Goal: Transaction & Acquisition: Purchase product/service

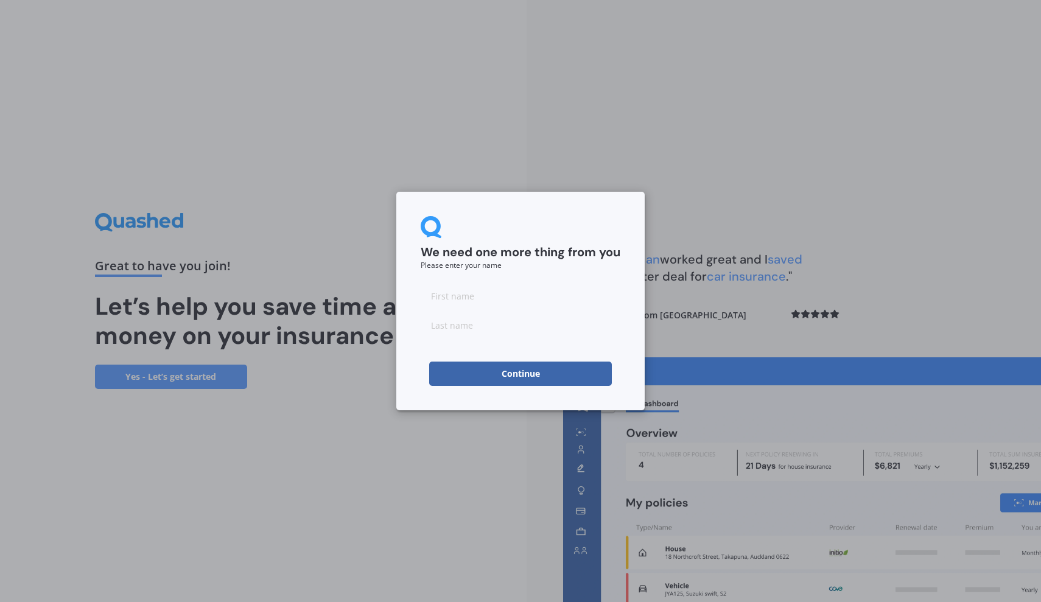
click at [491, 302] on input at bounding box center [521, 296] width 200 height 24
type input "Colin"
click at [512, 323] on input at bounding box center [521, 325] width 200 height 24
type input "Russell"
click at [560, 369] on button "Continue" at bounding box center [520, 374] width 183 height 24
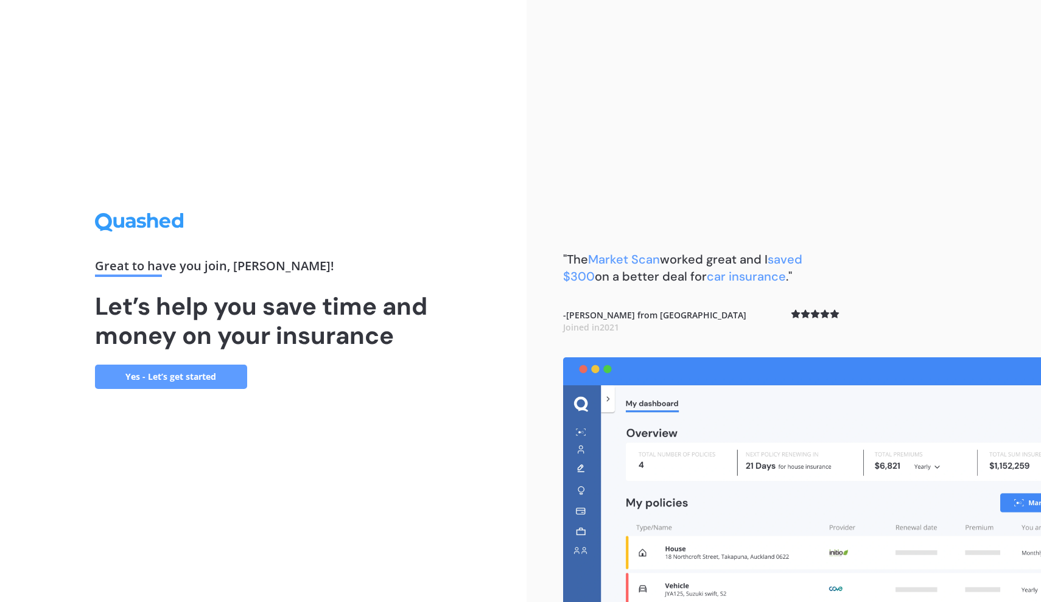
click at [219, 372] on link "Yes - Let’s get started" at bounding box center [171, 377] width 152 height 24
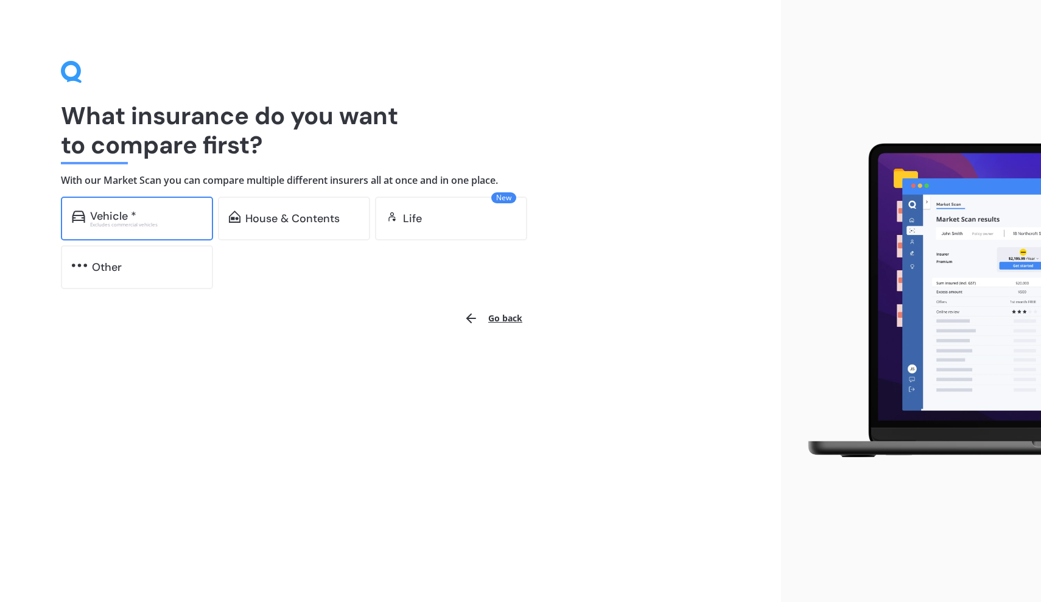
click at [147, 218] on div "Vehicle *" at bounding box center [146, 216] width 112 height 12
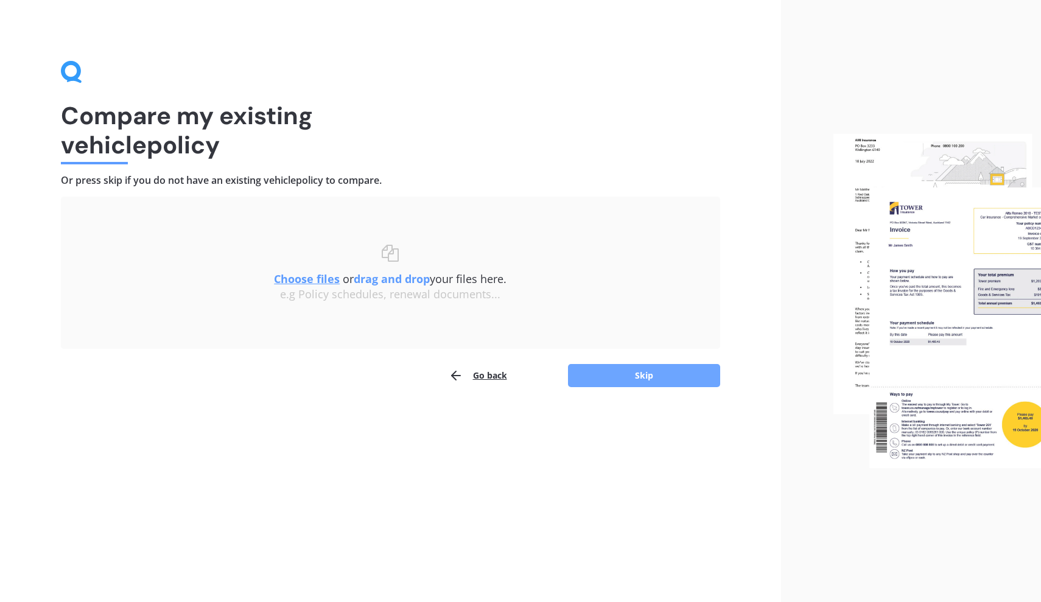
click at [624, 376] on button "Skip" at bounding box center [644, 375] width 152 height 23
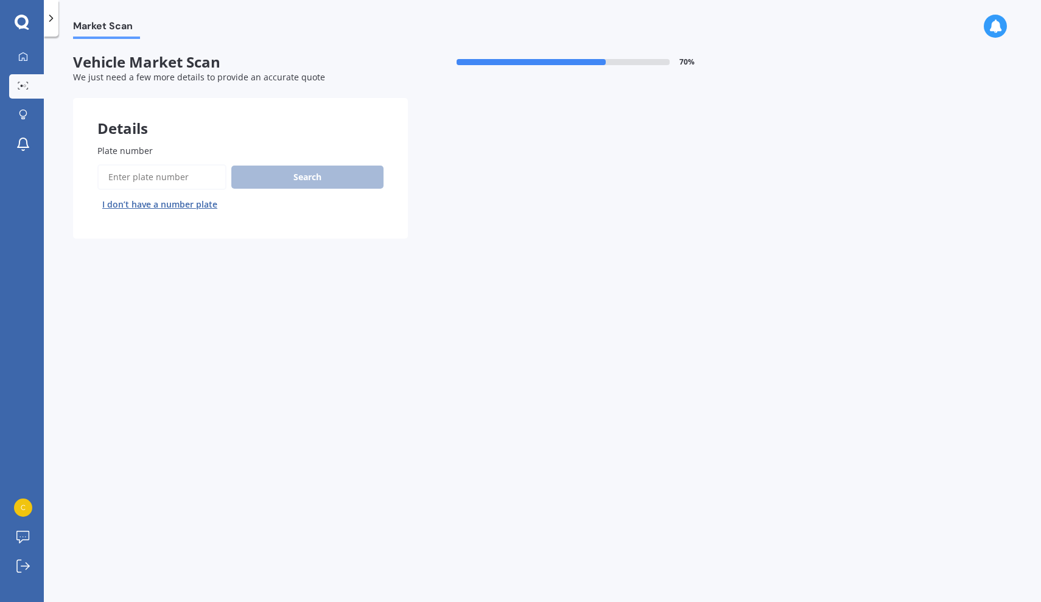
click at [172, 176] on input "Plate number" at bounding box center [161, 177] width 129 height 26
type input "qzp107"
click at [339, 185] on button "Search" at bounding box center [307, 177] width 152 height 23
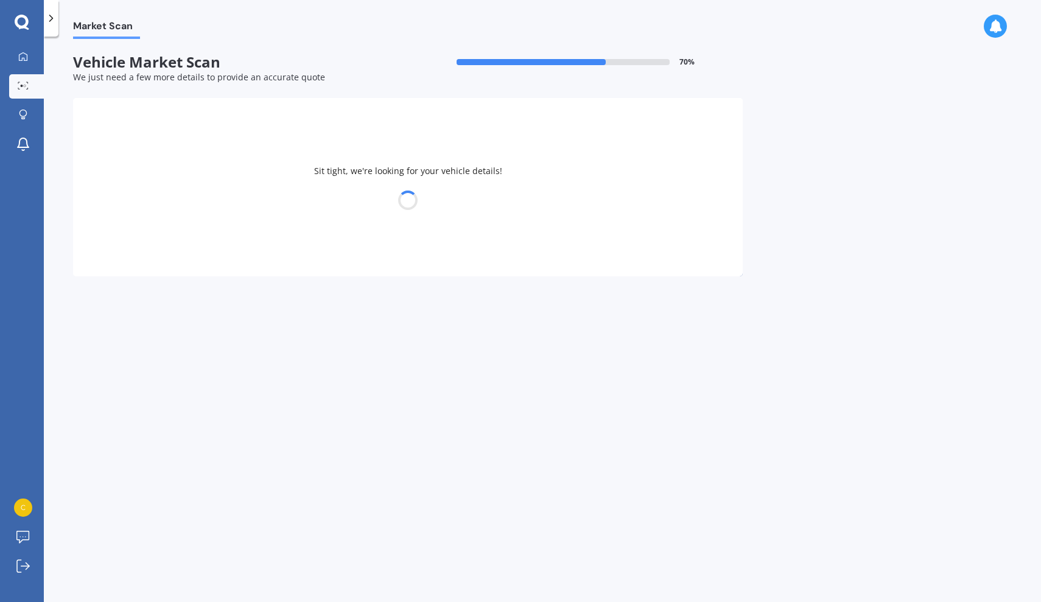
select select "SUBARU"
select select "FORESTER"
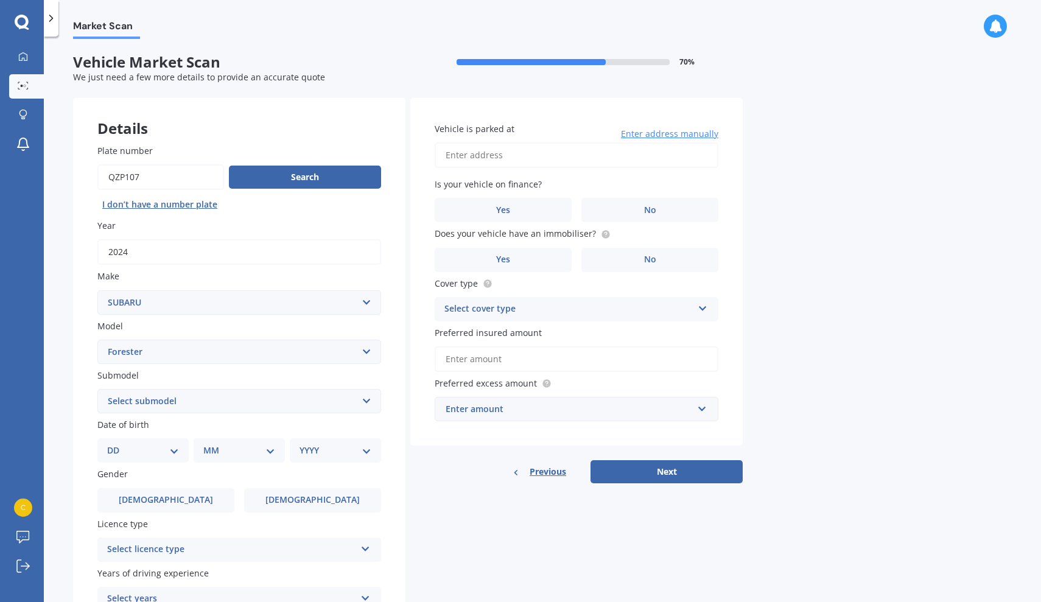
scroll to position [110, 0]
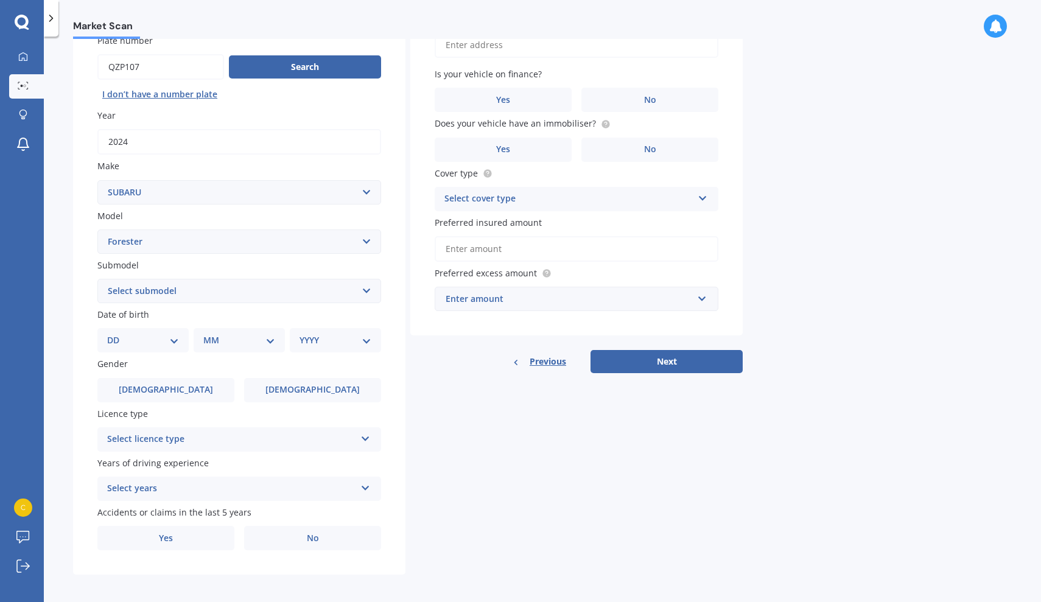
select select "15"
select select "06"
select select "1966"
click at [298, 433] on div "Select licence type" at bounding box center [231, 439] width 248 height 15
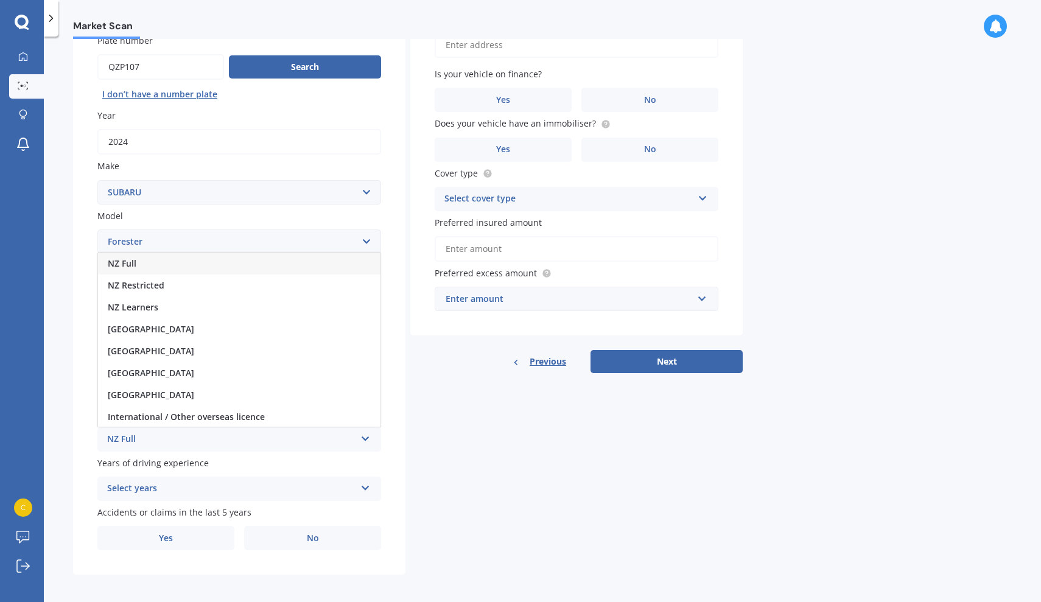
click at [148, 262] on div "NZ Full" at bounding box center [239, 264] width 283 height 22
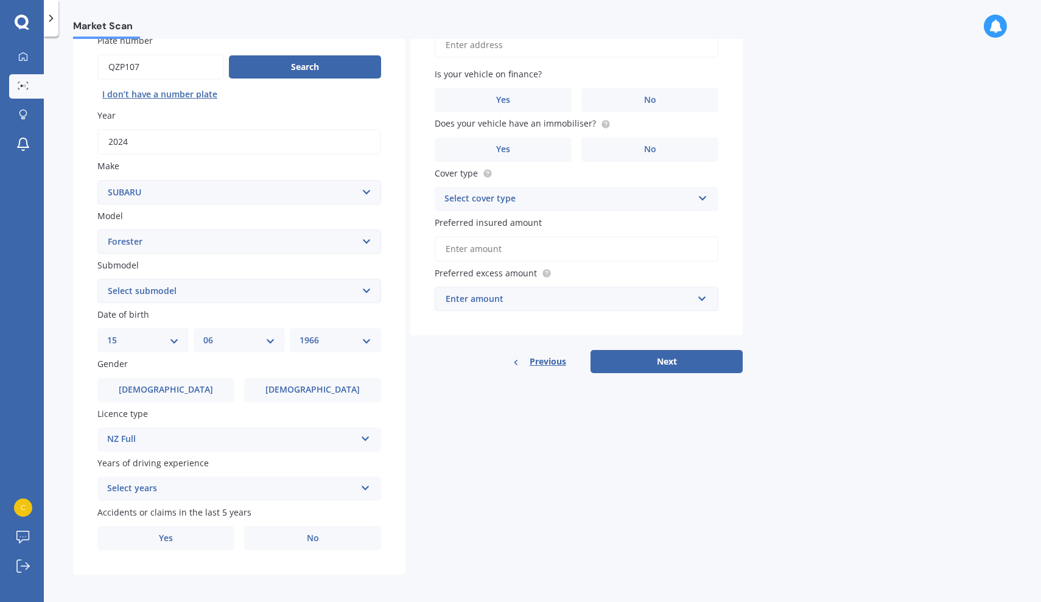
click at [239, 482] on div "Select years" at bounding box center [231, 489] width 248 height 15
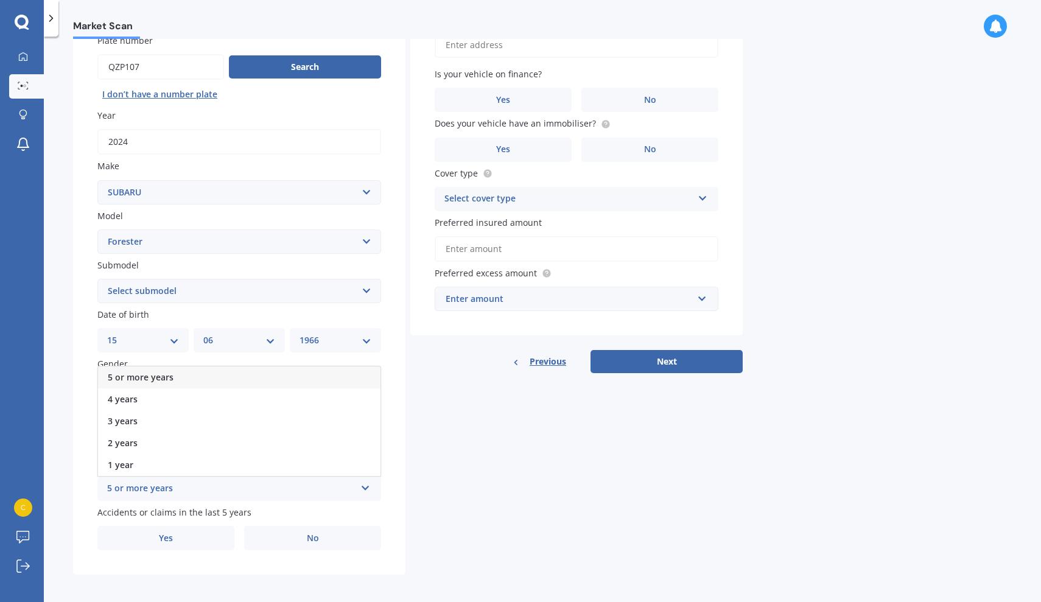
click at [158, 367] on div "5 or more years" at bounding box center [239, 378] width 283 height 22
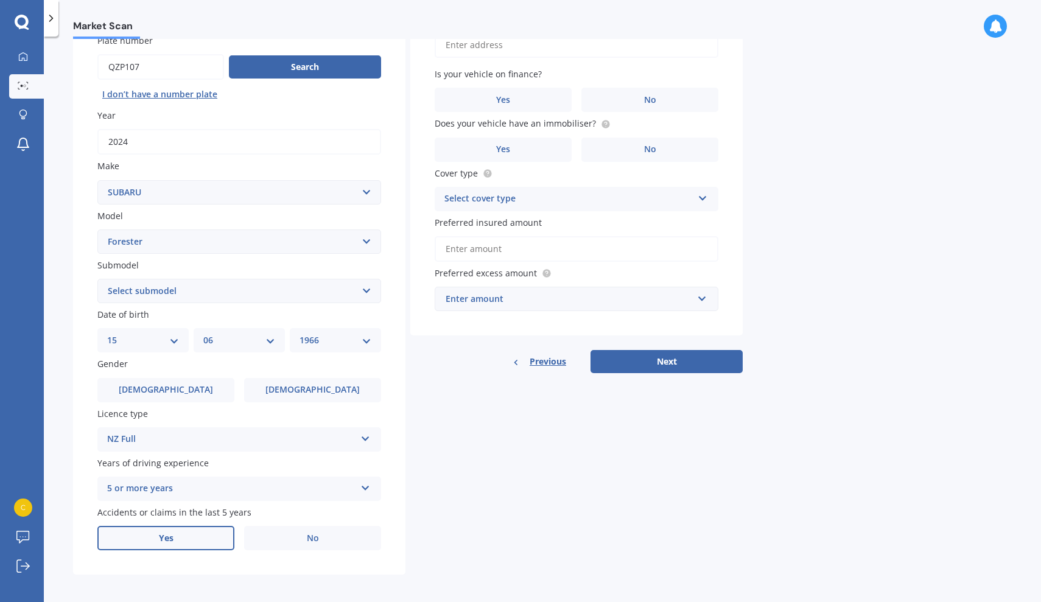
click at [218, 535] on label "Yes" at bounding box center [165, 538] width 137 height 24
click at [0, 0] on input "Yes" at bounding box center [0, 0] width 0 height 0
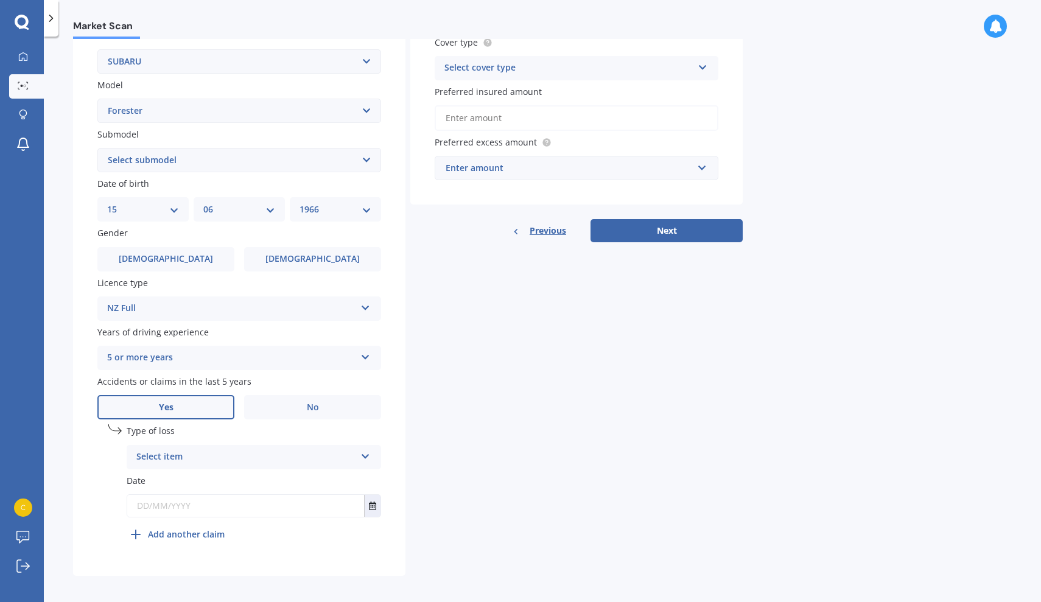
click at [204, 452] on div "Select item" at bounding box center [245, 457] width 219 height 15
click at [209, 478] on div "At fault accident" at bounding box center [253, 481] width 253 height 22
click at [370, 496] on button "Select date" at bounding box center [372, 506] width 16 height 22
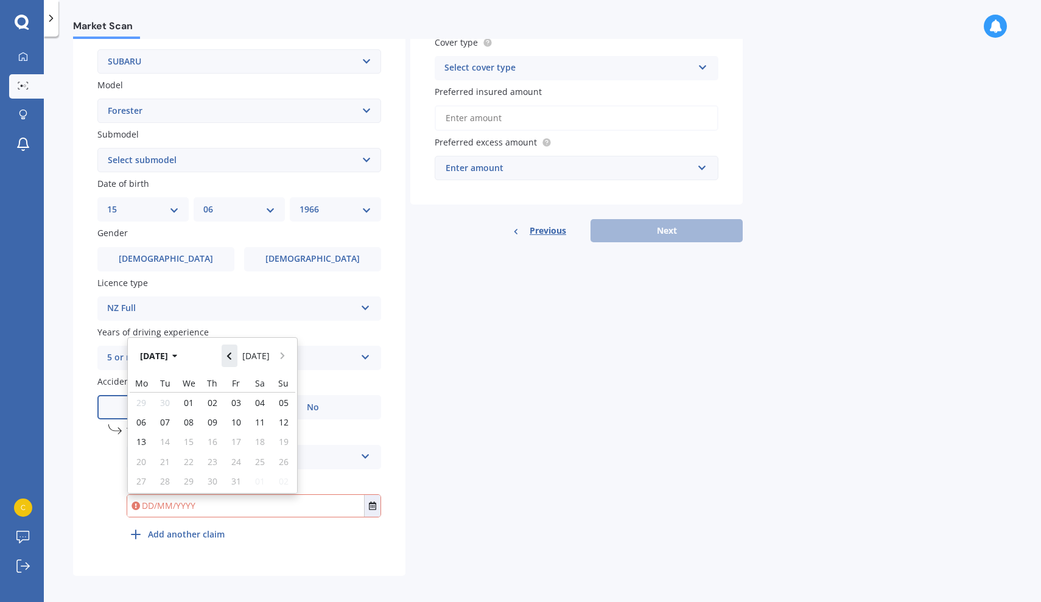
click at [232, 353] on icon "Navigate back" at bounding box center [229, 356] width 5 height 9
click at [185, 457] on span "24" at bounding box center [189, 462] width 10 height 12
type input "24/09/2025"
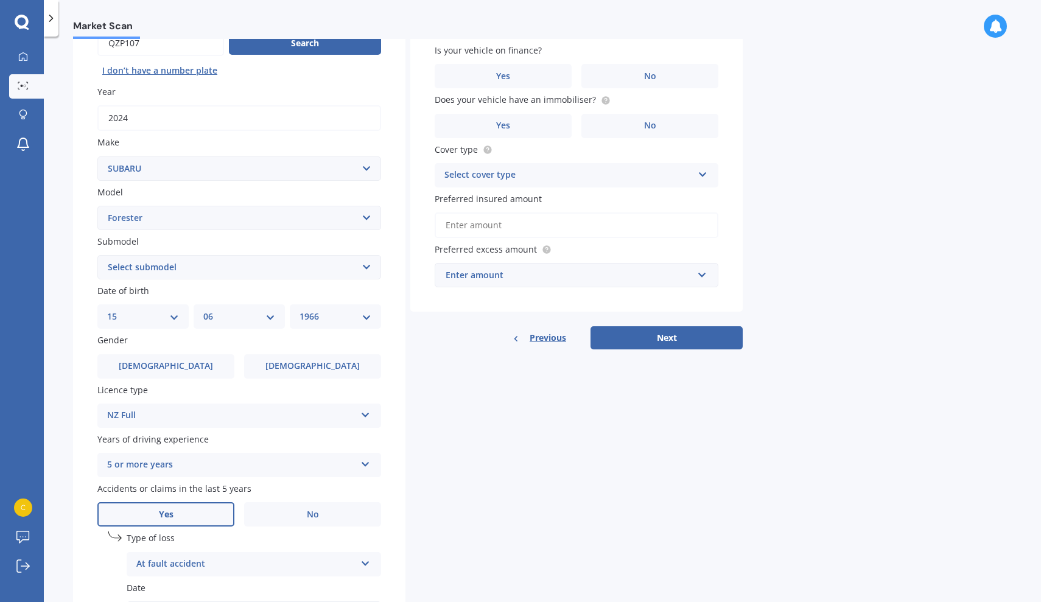
scroll to position [0, 0]
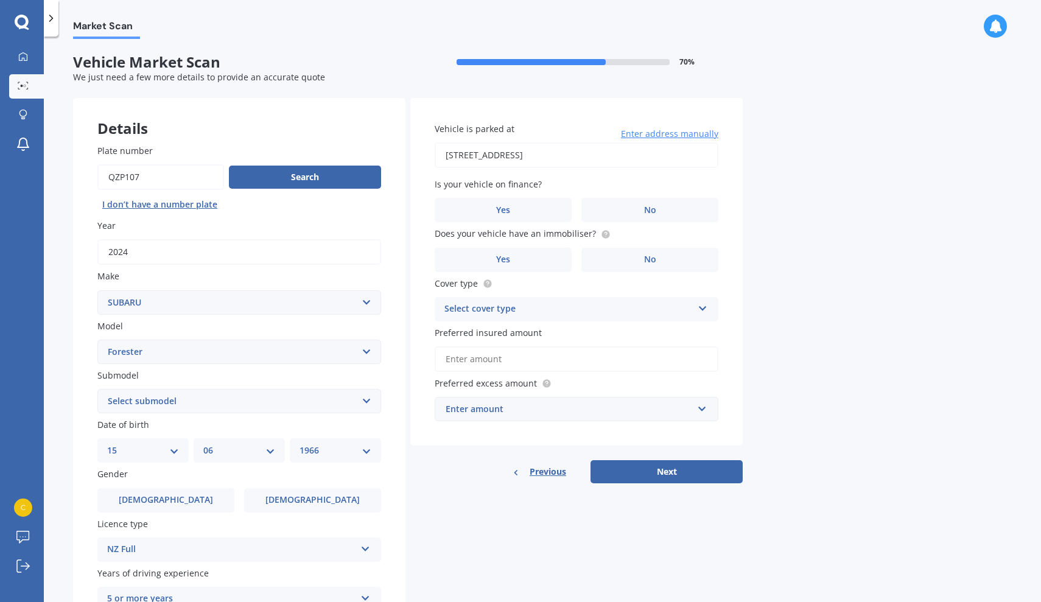
click at [635, 150] on input "13 Pahau Avenue, Tikipunga, Whangārei 0112" at bounding box center [577, 156] width 284 height 26
type input "13 Pahua Street, Pegasus 7612"
click at [615, 208] on label "No" at bounding box center [650, 210] width 137 height 24
click at [0, 0] on input "No" at bounding box center [0, 0] width 0 height 0
click at [547, 259] on label "Yes" at bounding box center [503, 260] width 137 height 24
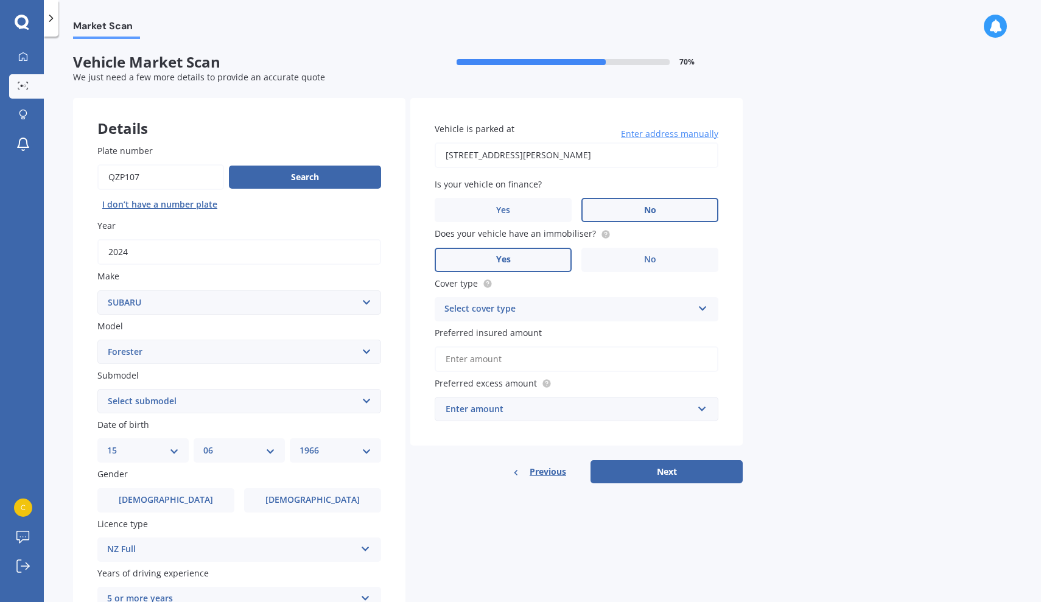
click at [0, 0] on input "Yes" at bounding box center [0, 0] width 0 height 0
click at [551, 302] on div "Select cover type" at bounding box center [569, 309] width 248 height 15
click at [512, 330] on div "Comprehensive" at bounding box center [576, 333] width 283 height 22
click at [524, 361] on input "Preferred insured amount" at bounding box center [577, 360] width 284 height 26
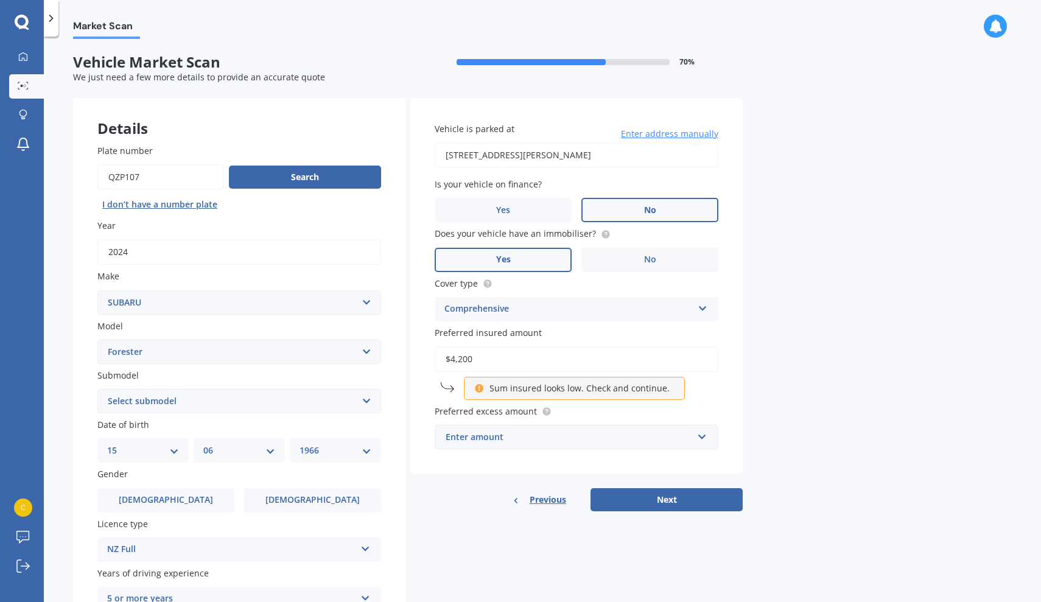
type input "$42,000"
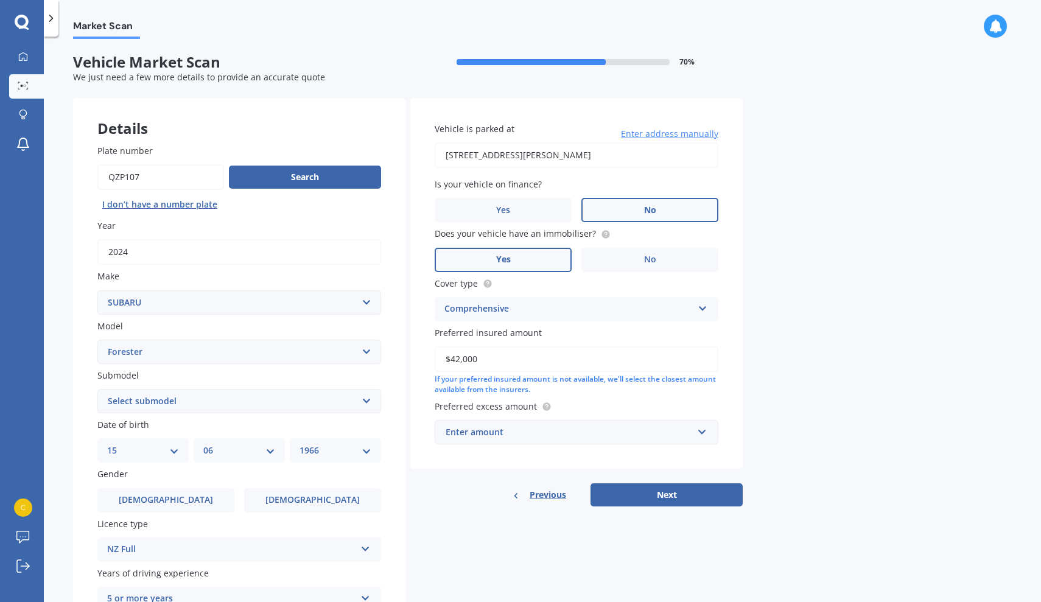
click at [508, 428] on div "Enter amount" at bounding box center [569, 432] width 247 height 13
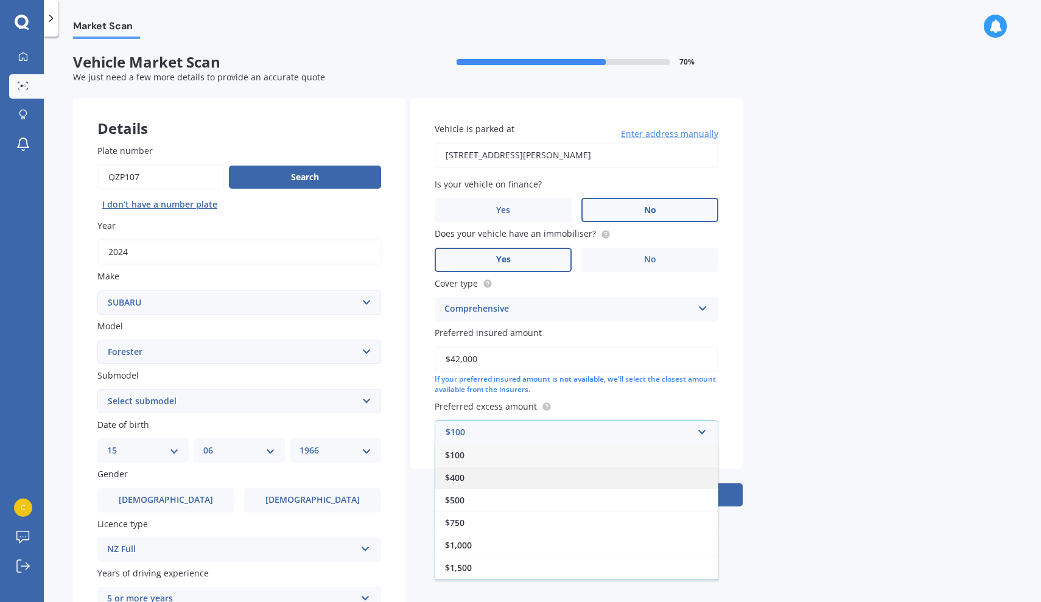
click at [499, 468] on div "$400" at bounding box center [576, 478] width 283 height 23
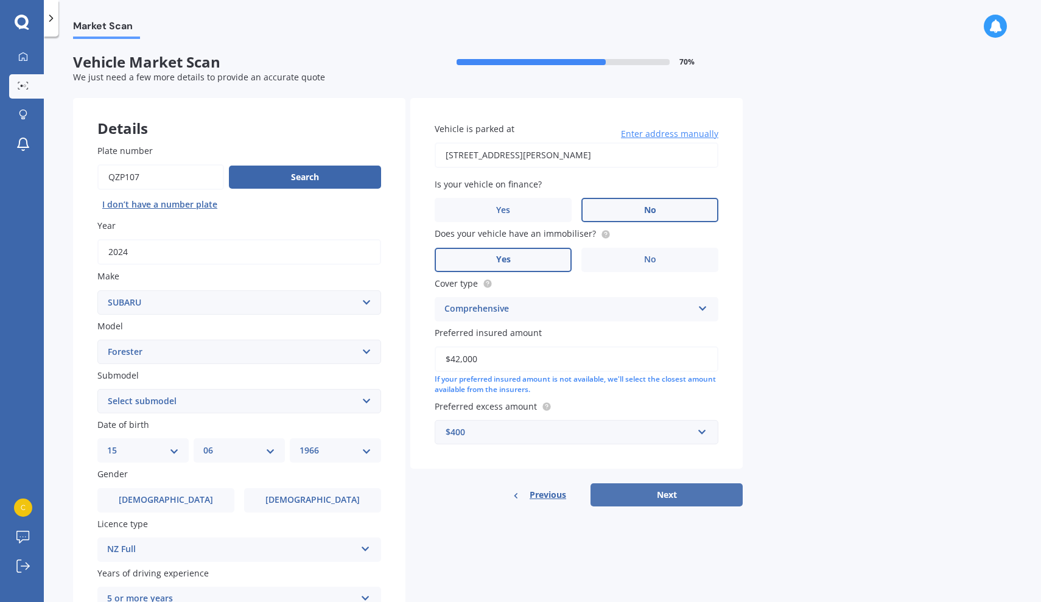
click at [667, 488] on button "Next" at bounding box center [667, 495] width 152 height 23
click at [308, 411] on div "Plate number Search I don’t have a number plate Year 2024 Make Select make AC A…" at bounding box center [239, 468] width 333 height 697
select select "2.5I SPORT"
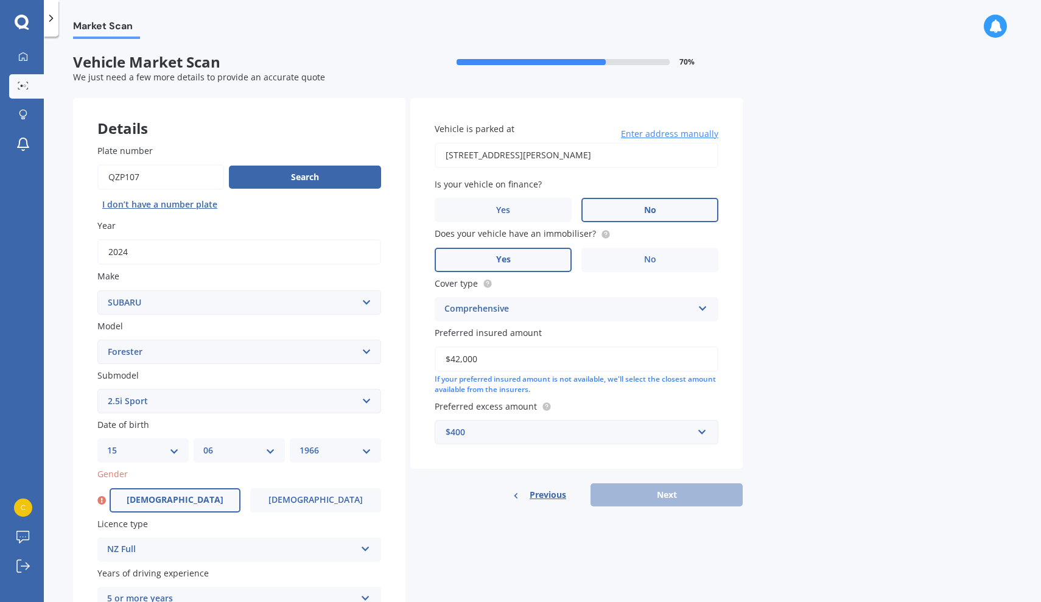
click at [185, 495] on span "Male" at bounding box center [175, 500] width 97 height 10
click at [0, 0] on input "Male" at bounding box center [0, 0] width 0 height 0
click at [647, 486] on button "Next" at bounding box center [667, 495] width 152 height 23
select select "15"
select select "06"
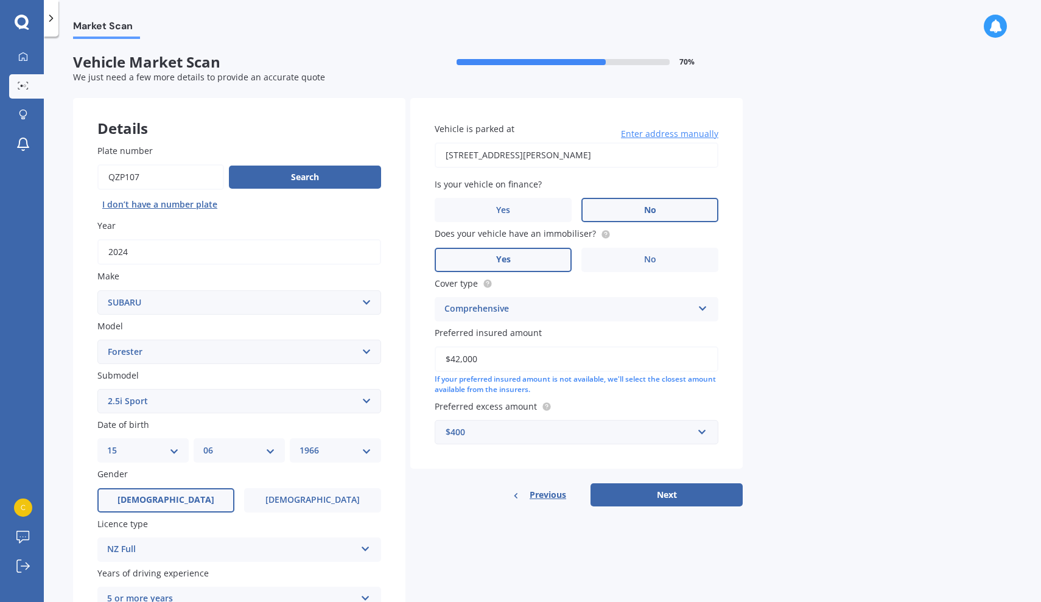
select select "1966"
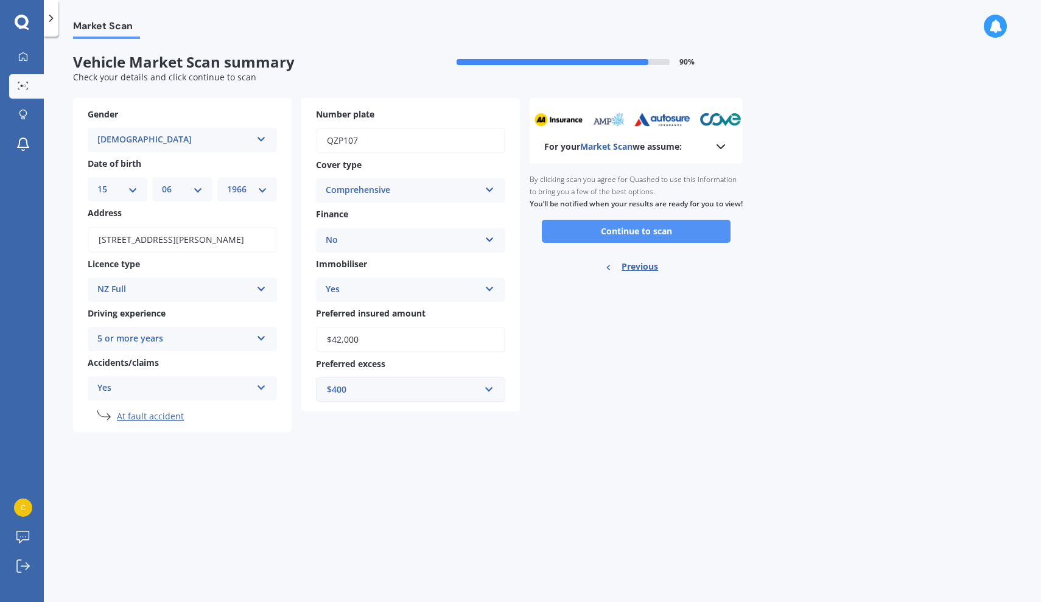
click at [607, 243] on button "Continue to scan" at bounding box center [636, 231] width 189 height 23
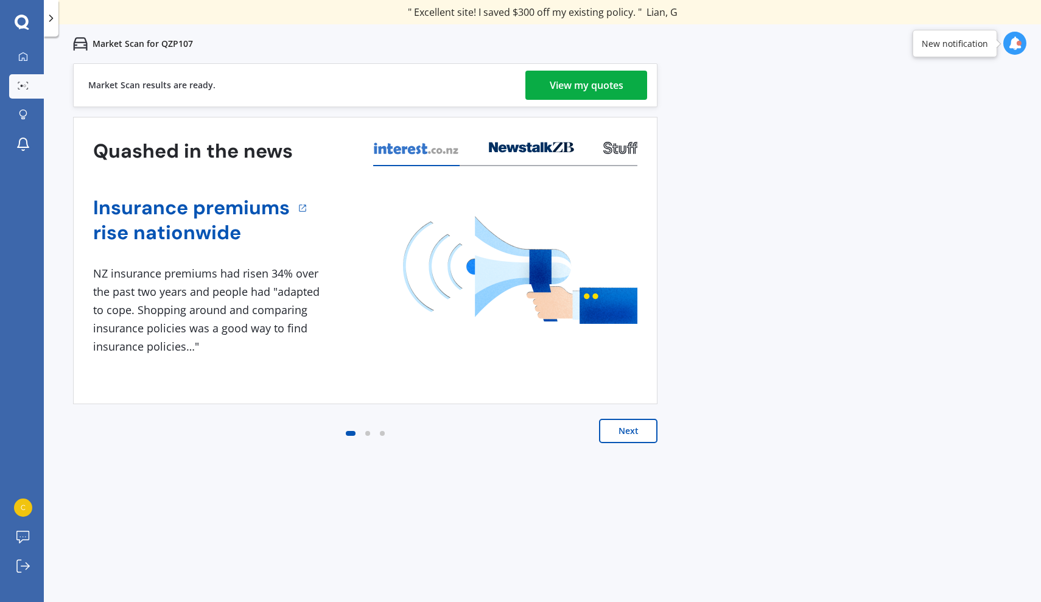
click at [557, 79] on div "View my quotes" at bounding box center [587, 85] width 74 height 29
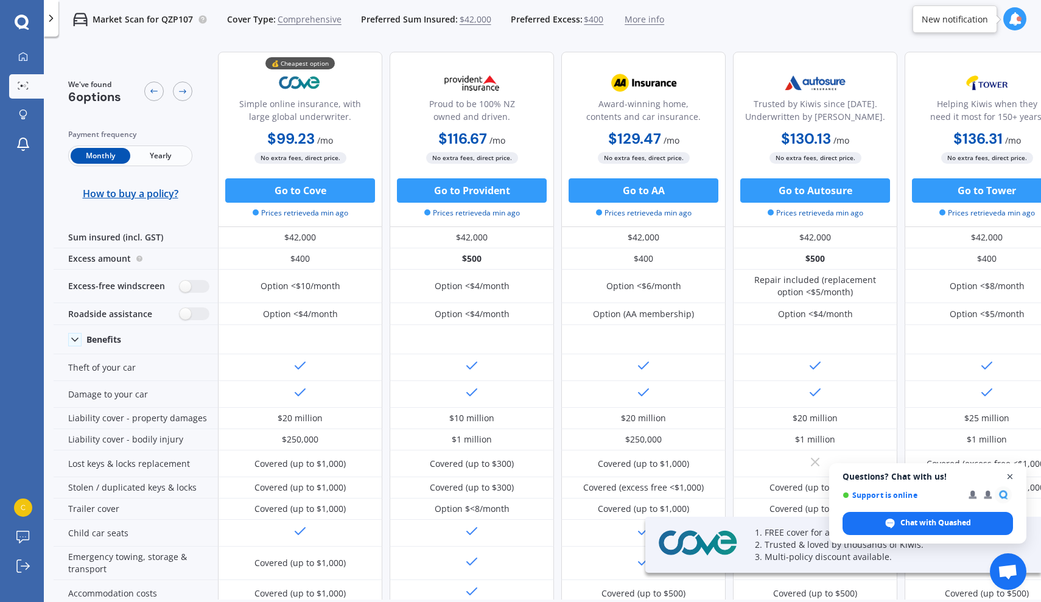
click at [1010, 474] on span "Close chat" at bounding box center [1010, 477] width 15 height 15
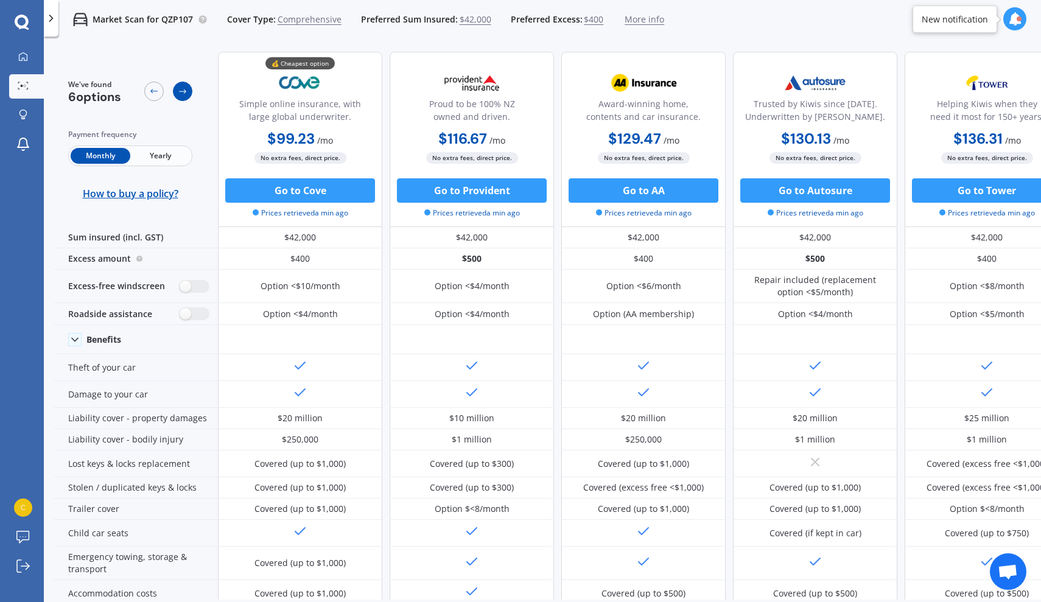
click at [180, 86] on div at bounding box center [182, 91] width 19 height 19
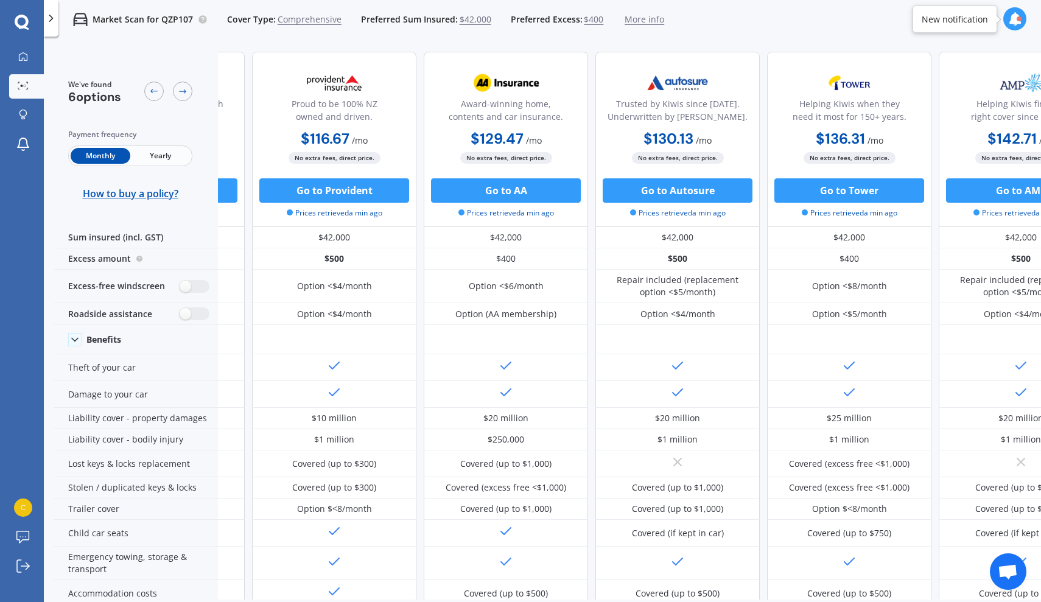
scroll to position [0, 164]
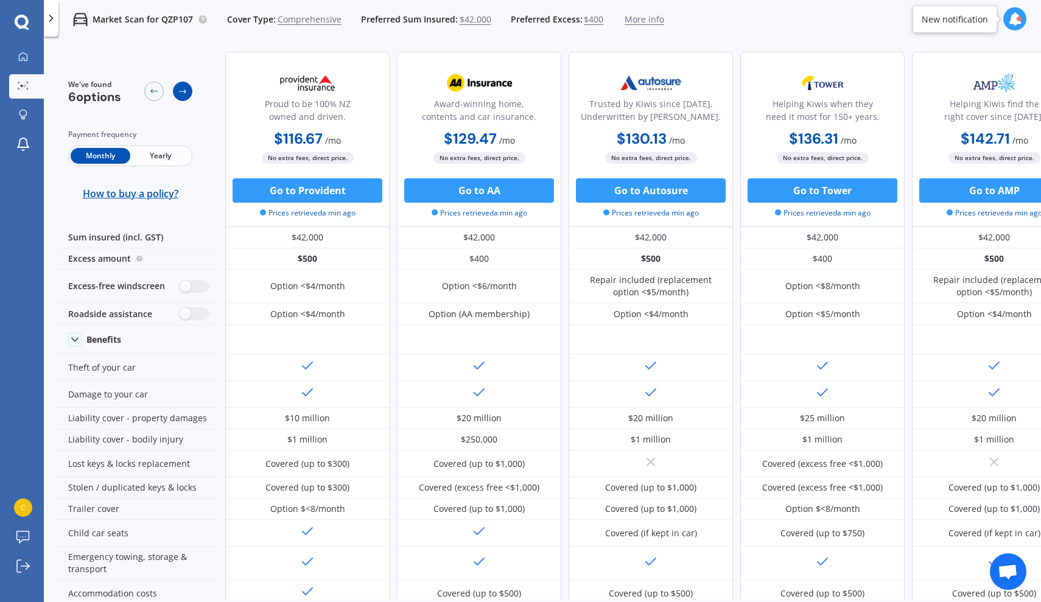
click at [187, 95] on icon at bounding box center [183, 91] width 10 height 10
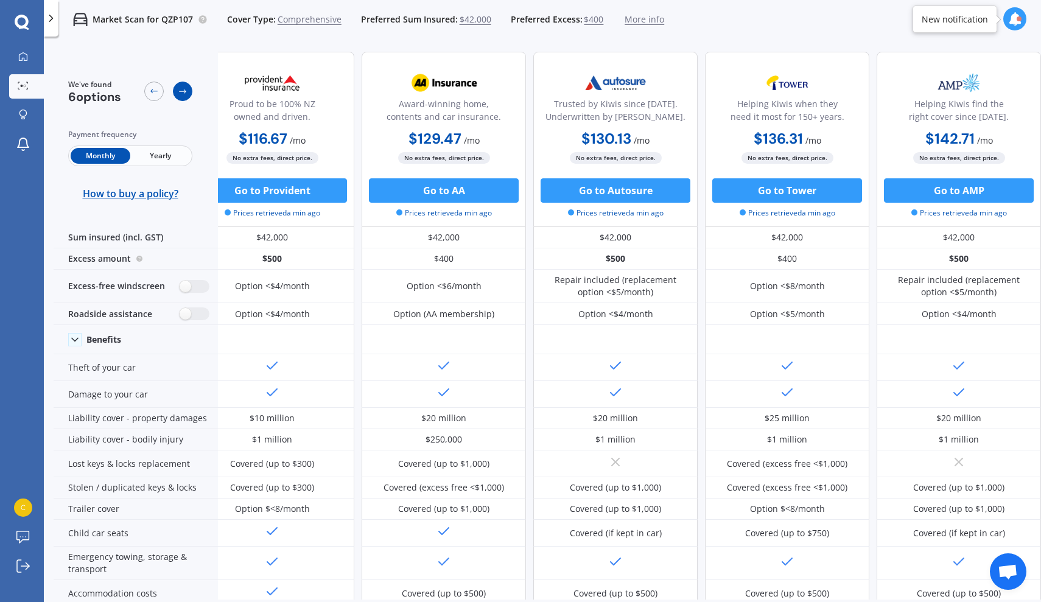
click at [187, 95] on icon at bounding box center [183, 91] width 10 height 10
click at [150, 94] on icon at bounding box center [154, 91] width 10 height 10
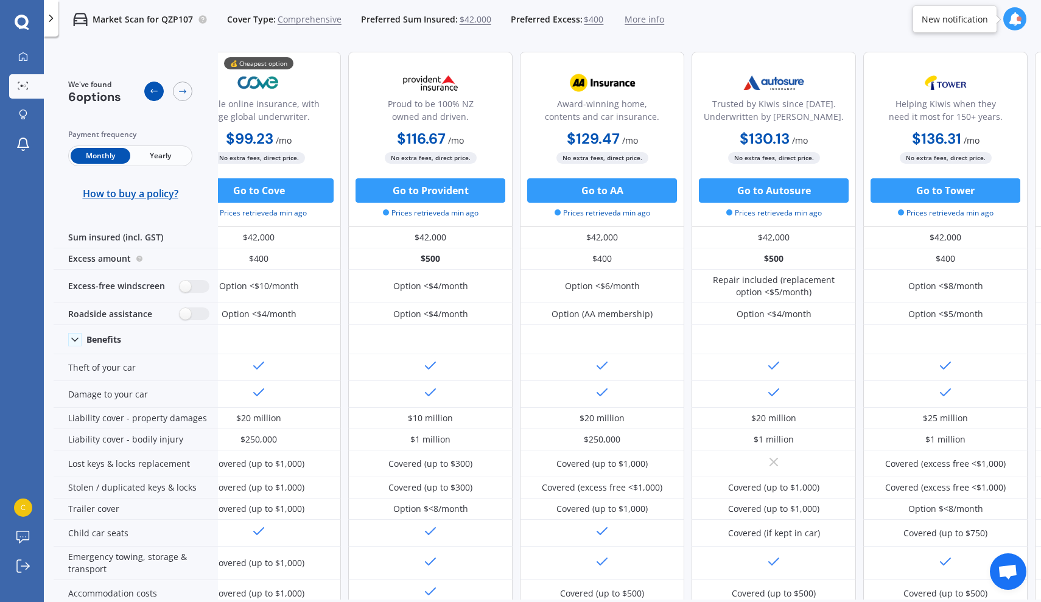
click at [150, 94] on icon at bounding box center [154, 91] width 10 height 10
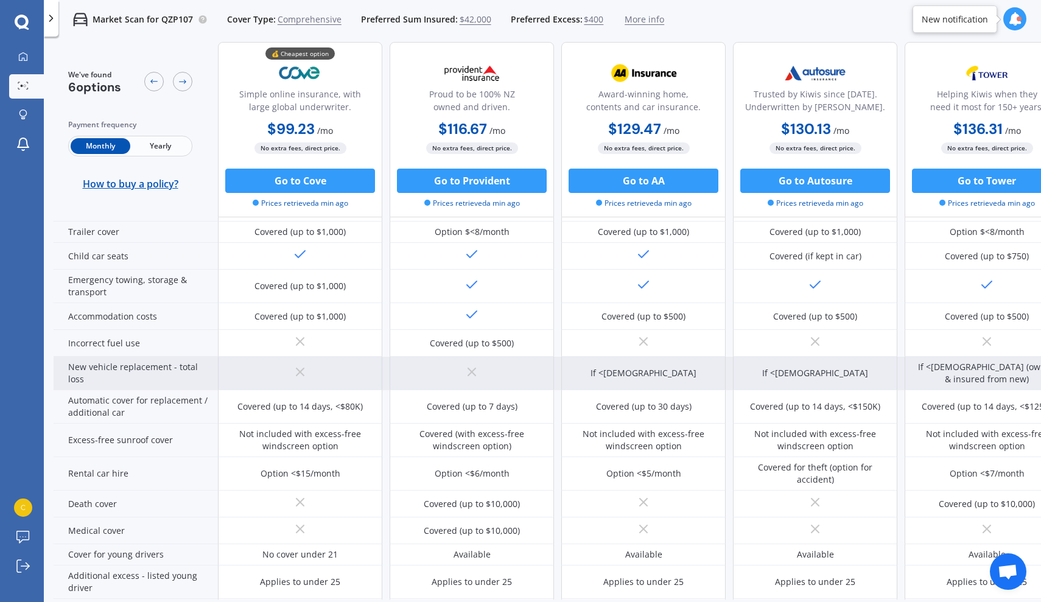
scroll to position [0, 0]
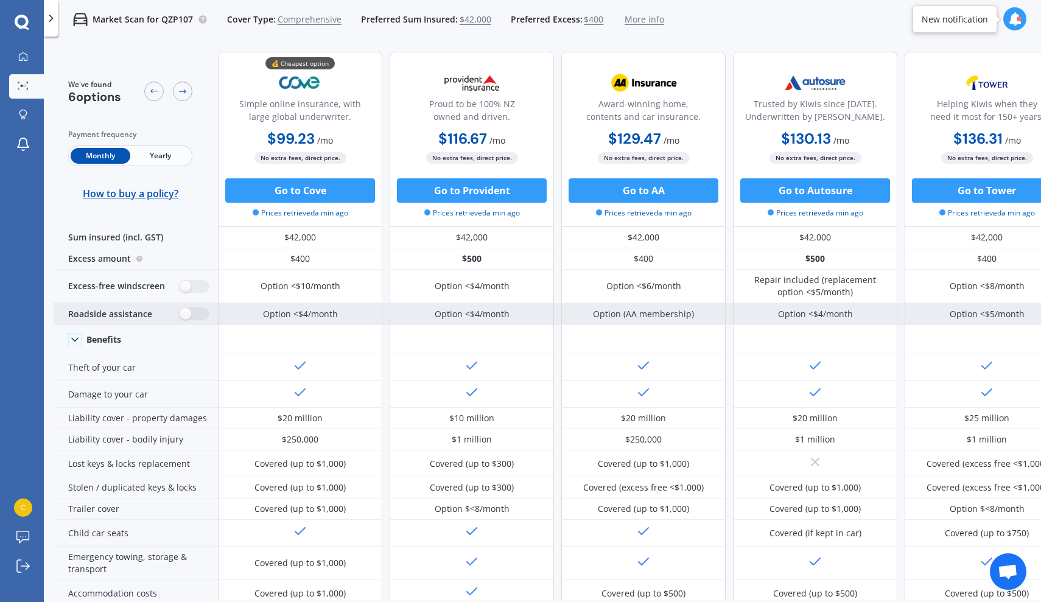
click at [599, 313] on div "Option (AA membership)" at bounding box center [643, 314] width 101 height 12
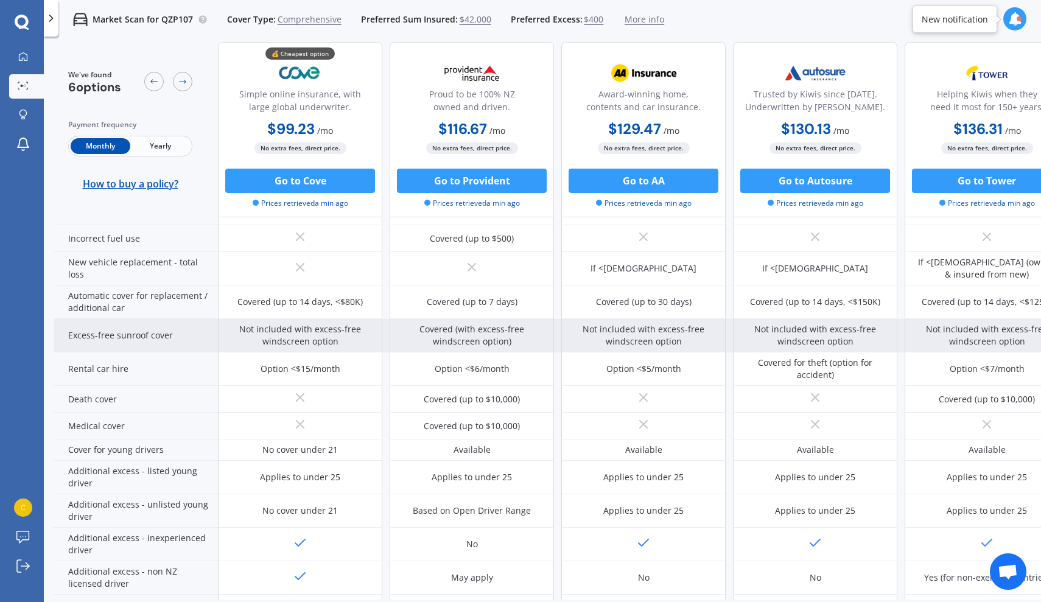
scroll to position [481, 0]
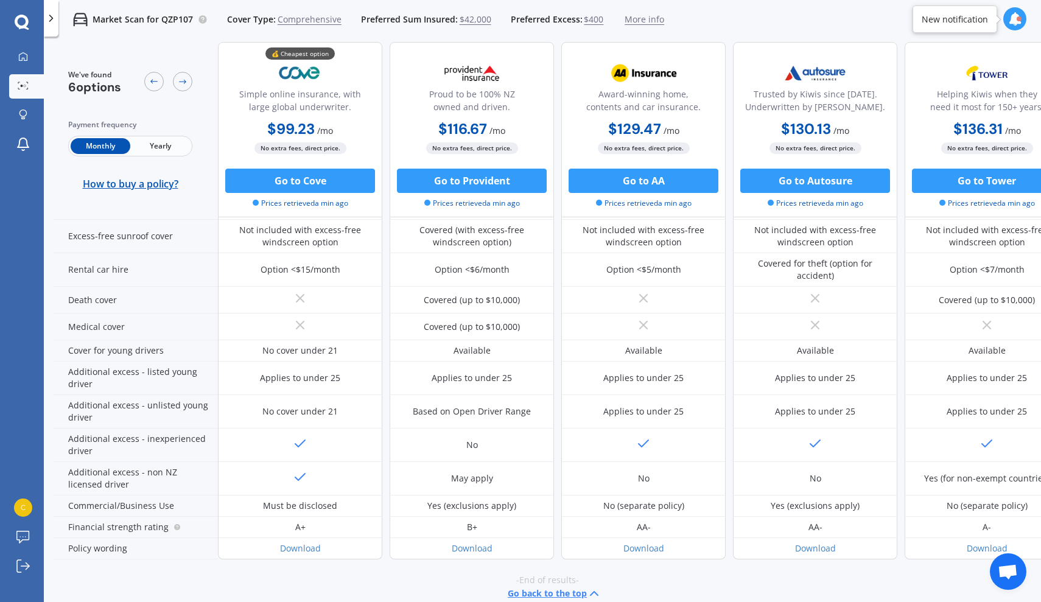
click at [549, 587] on button "Go back to the top" at bounding box center [555, 594] width 94 height 15
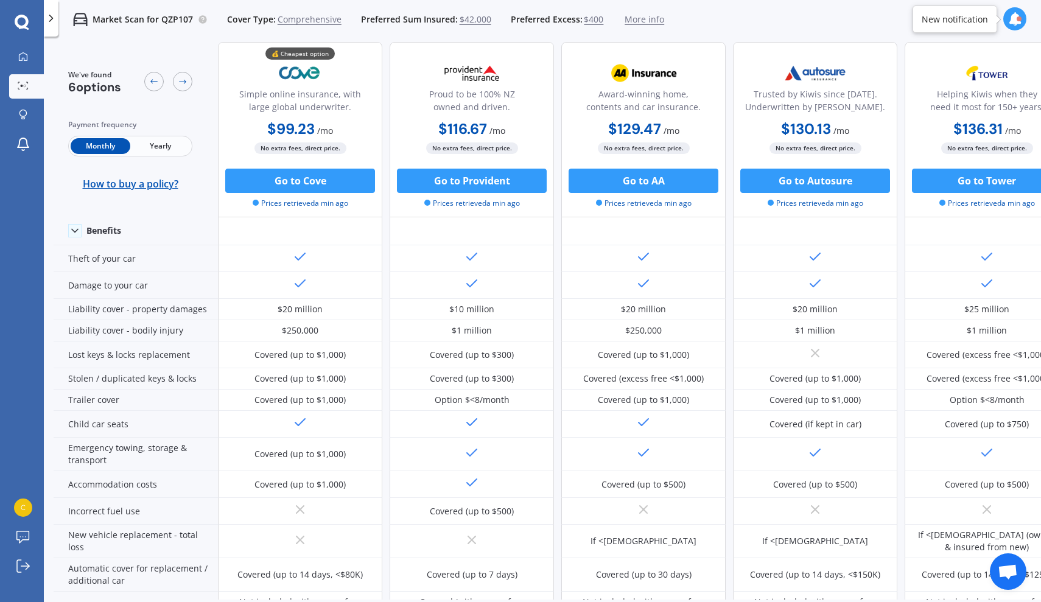
scroll to position [0, 0]
